Goal: Find specific page/section: Find specific page/section

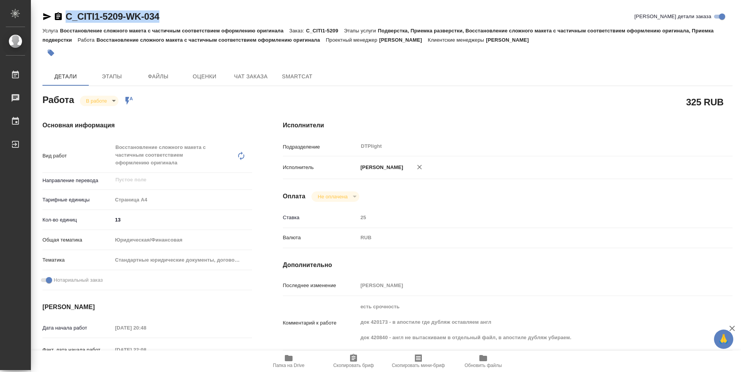
scroll to position [39, 0]
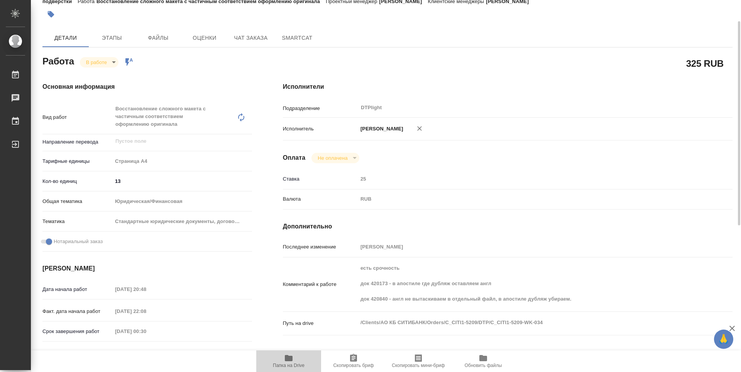
click at [291, 359] on icon "button" at bounding box center [289, 358] width 8 height 6
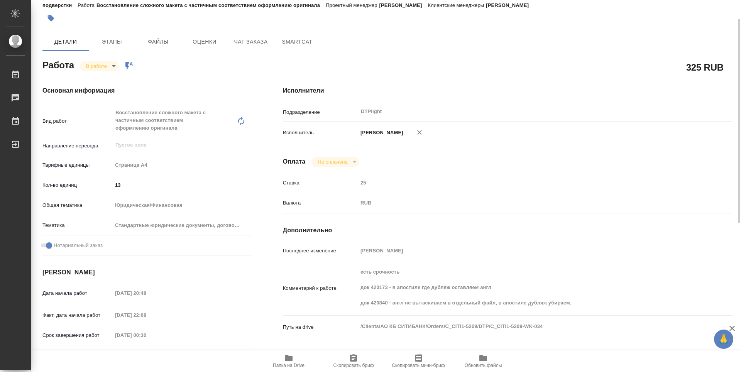
scroll to position [0, 0]
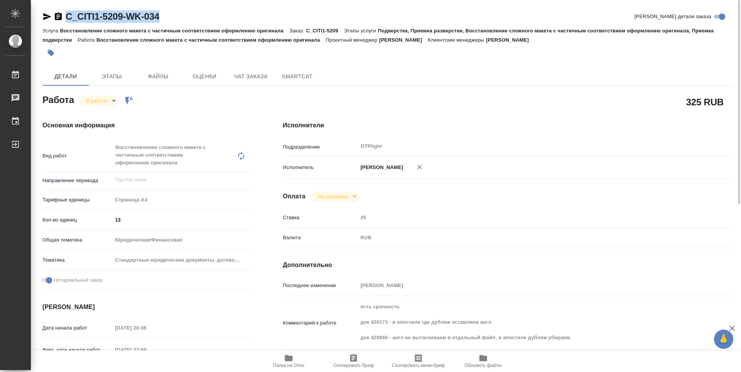
click at [106, 102] on body "🙏 .cls-1 fill:#fff; AWATERA Zubakova Viktoriya Работы 0 Чаты График Выйти C_CIT…" at bounding box center [370, 186] width 741 height 372
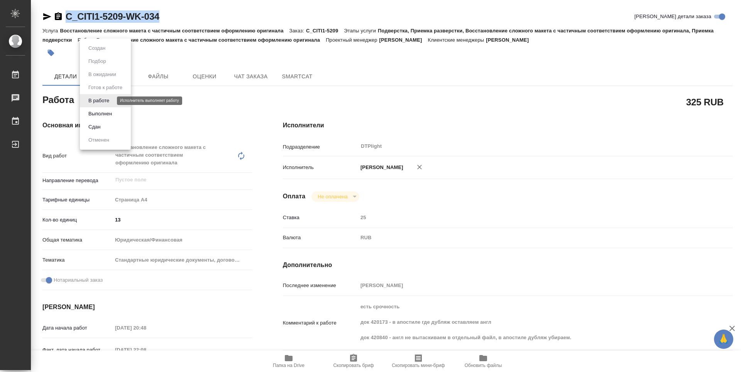
click at [100, 100] on button "В работе" at bounding box center [98, 101] width 25 height 8
click at [101, 100] on body "🙏 .cls-1 fill:#fff; AWATERA Zubakova Viktoriya Работы 0 Чаты График Выйти C_CIT…" at bounding box center [370, 186] width 741 height 372
click at [103, 113] on button "Выполнен" at bounding box center [100, 114] width 28 height 8
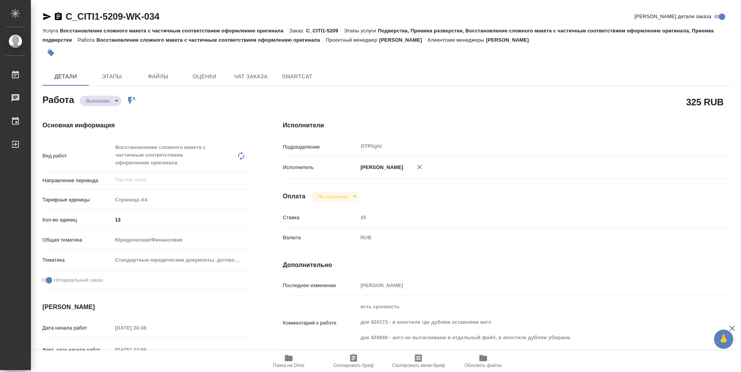
type textarea "x"
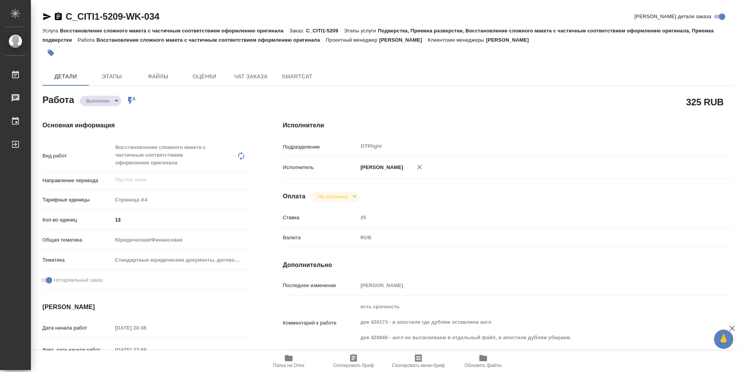
type textarea "x"
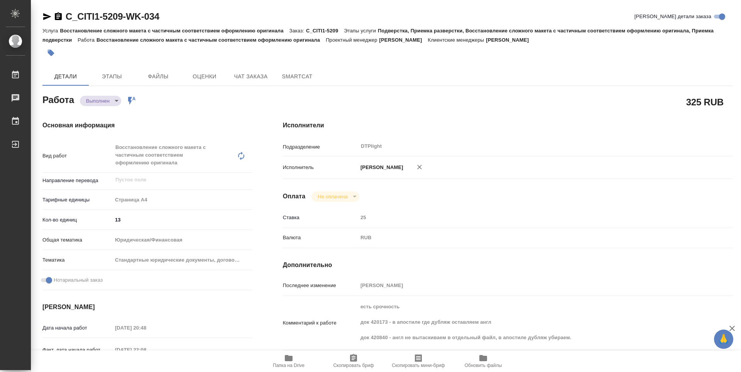
type textarea "x"
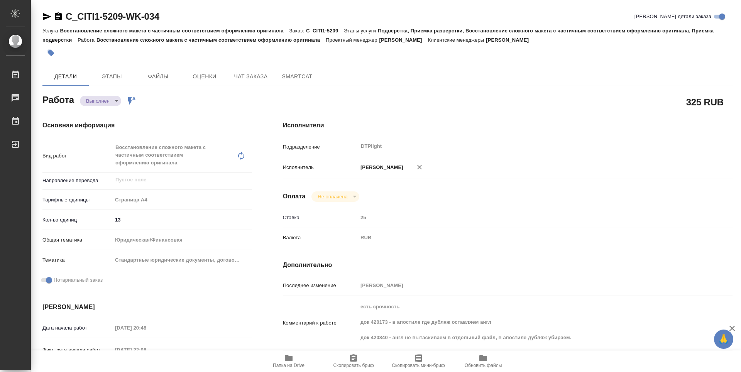
type textarea "x"
